Goal: Browse casually: Explore the website without a specific task or goal

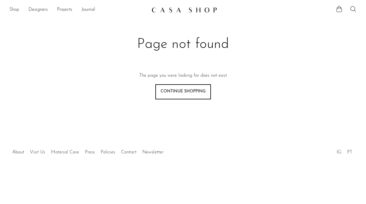
click at [15, 8] on link "Shop" at bounding box center [14, 10] width 10 height 8
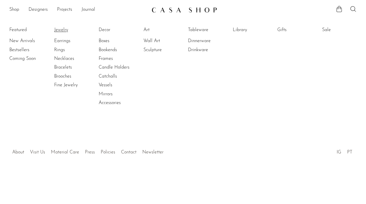
click at [60, 32] on link "Jewelry" at bounding box center [76, 30] width 44 height 6
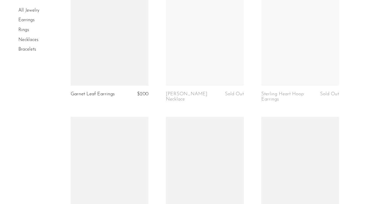
scroll to position [1330, 0]
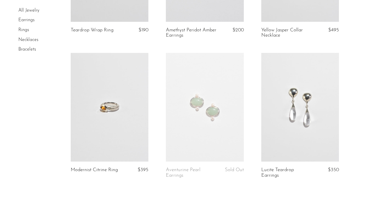
scroll to position [1622, 0]
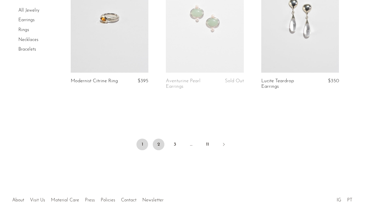
click at [160, 142] on link "2" at bounding box center [159, 145] width 12 height 12
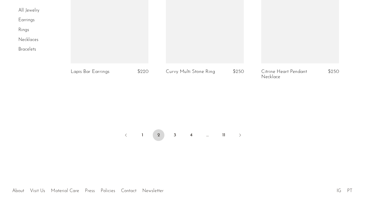
scroll to position [1650, 0]
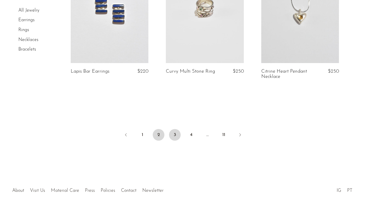
click at [176, 129] on link "3" at bounding box center [175, 135] width 12 height 12
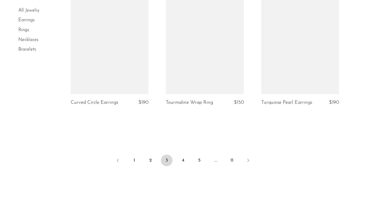
scroll to position [1625, 0]
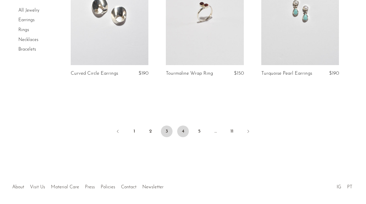
click at [181, 132] on link "4" at bounding box center [183, 132] width 12 height 12
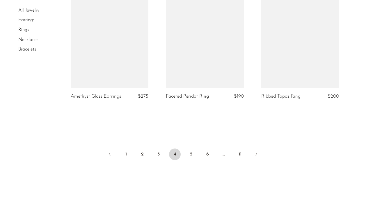
scroll to position [1651, 0]
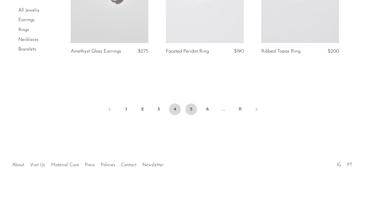
click at [191, 110] on link "5" at bounding box center [191, 109] width 12 height 12
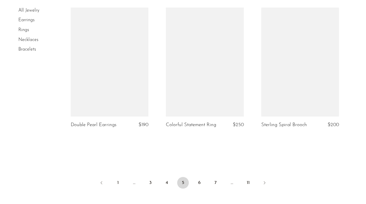
scroll to position [1601, 0]
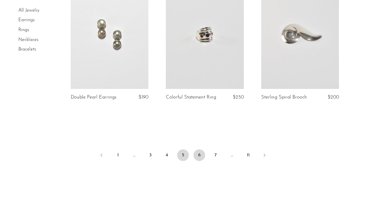
click at [198, 161] on link "6" at bounding box center [199, 155] width 12 height 12
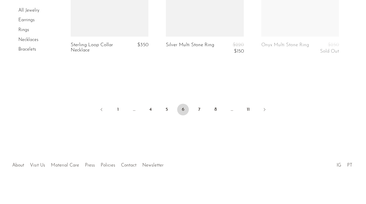
scroll to position [1656, 0]
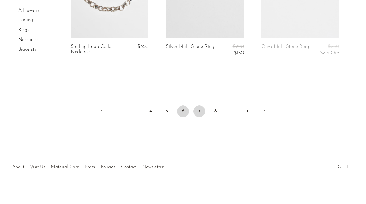
click at [199, 110] on link "7" at bounding box center [199, 111] width 12 height 12
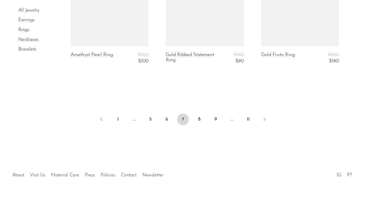
scroll to position [1669, 0]
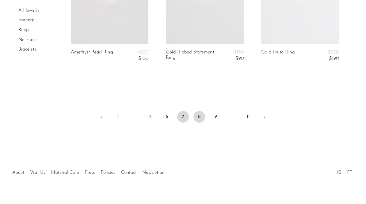
click at [199, 119] on link "8" at bounding box center [199, 117] width 12 height 12
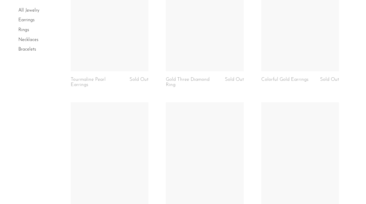
scroll to position [1667, 0]
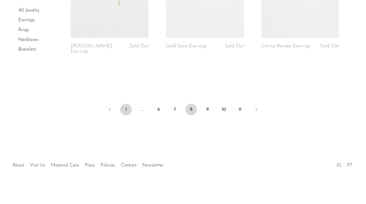
click at [128, 110] on link "1" at bounding box center [126, 110] width 12 height 12
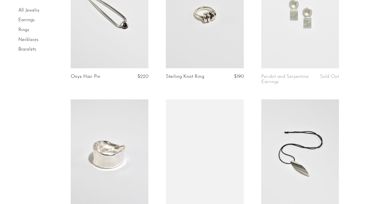
scroll to position [510, 0]
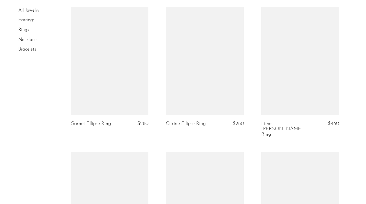
scroll to position [1421, 0]
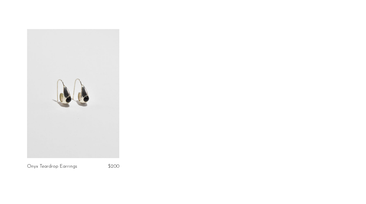
scroll to position [27, 0]
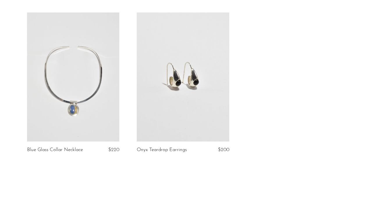
scroll to position [42, 0]
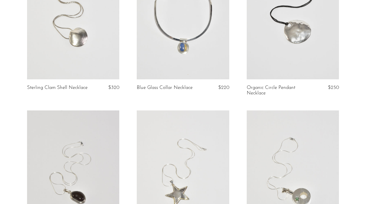
scroll to position [102, 0]
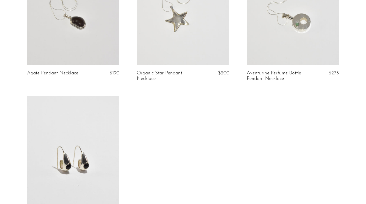
scroll to position [280, 0]
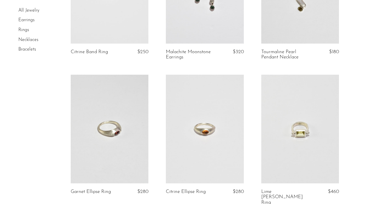
scroll to position [1394, 0]
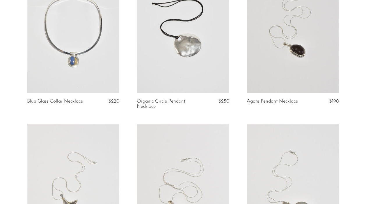
scroll to position [421, 0]
